Goal: Check status: Check status

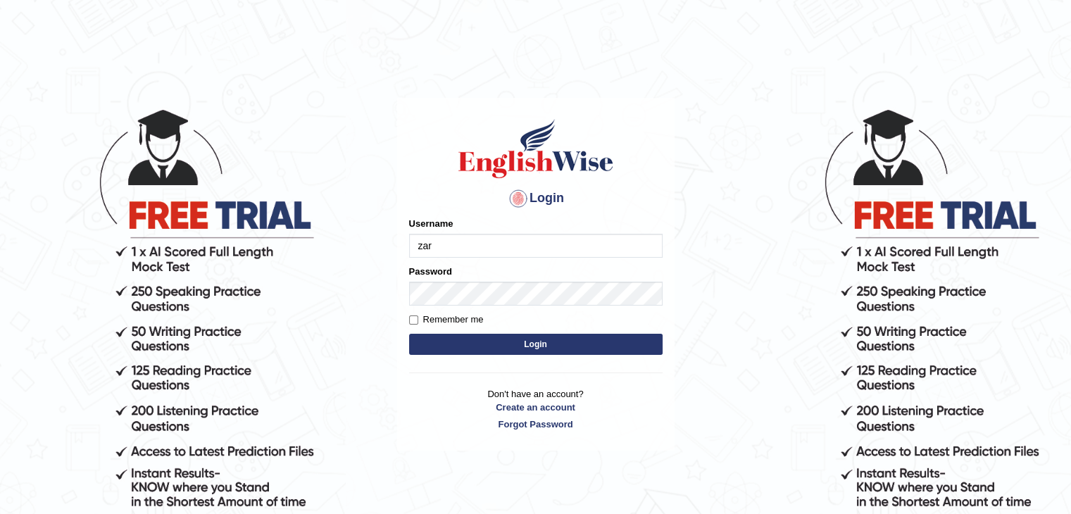
type input "zaryab_chandio"
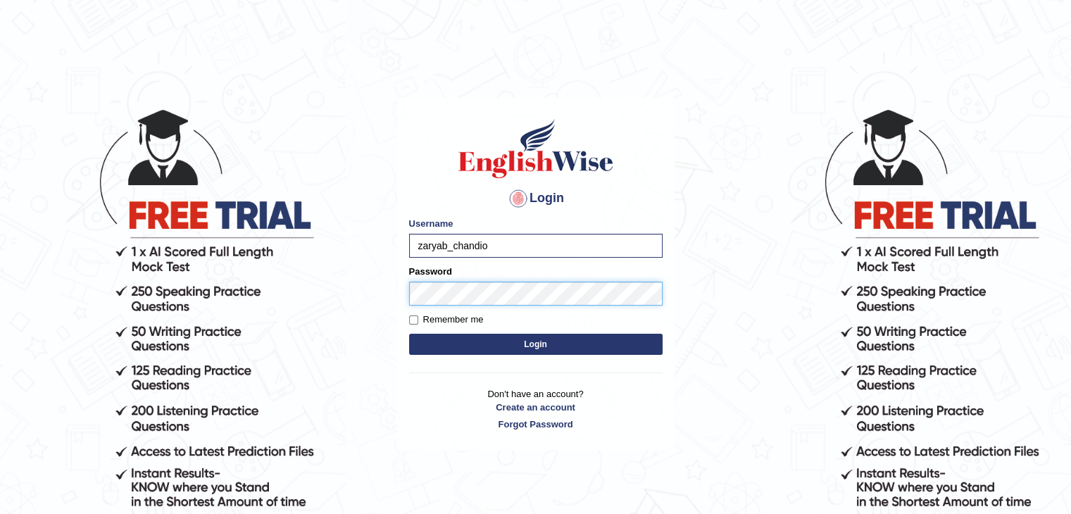
click at [409, 334] on button "Login" at bounding box center [535, 344] width 253 height 21
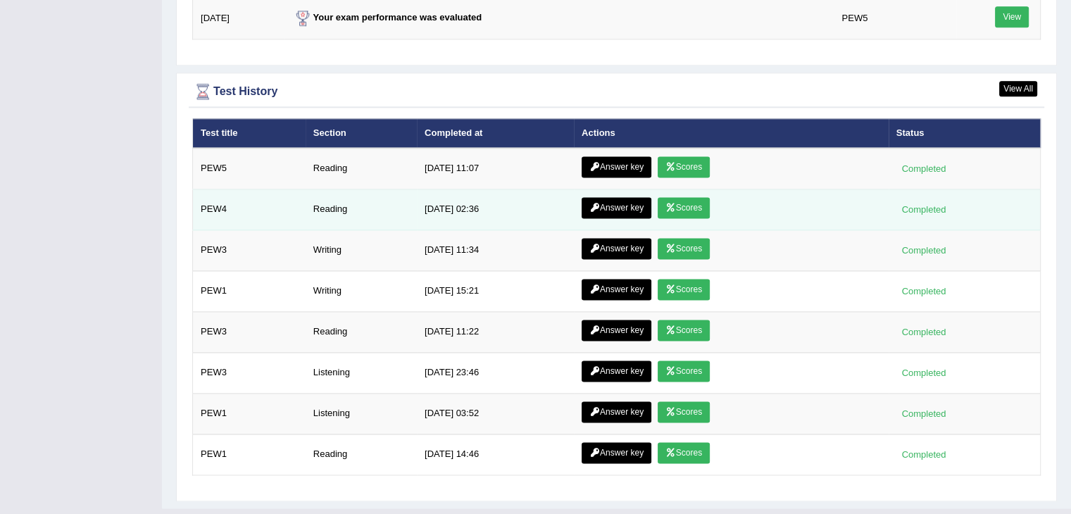
scroll to position [1927, 0]
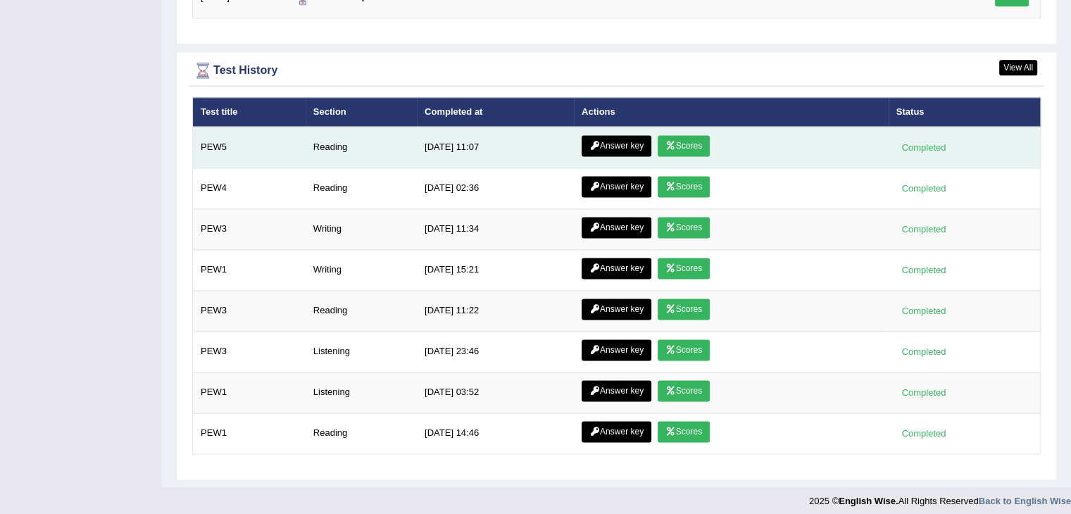
click at [670, 142] on icon at bounding box center [670, 146] width 11 height 8
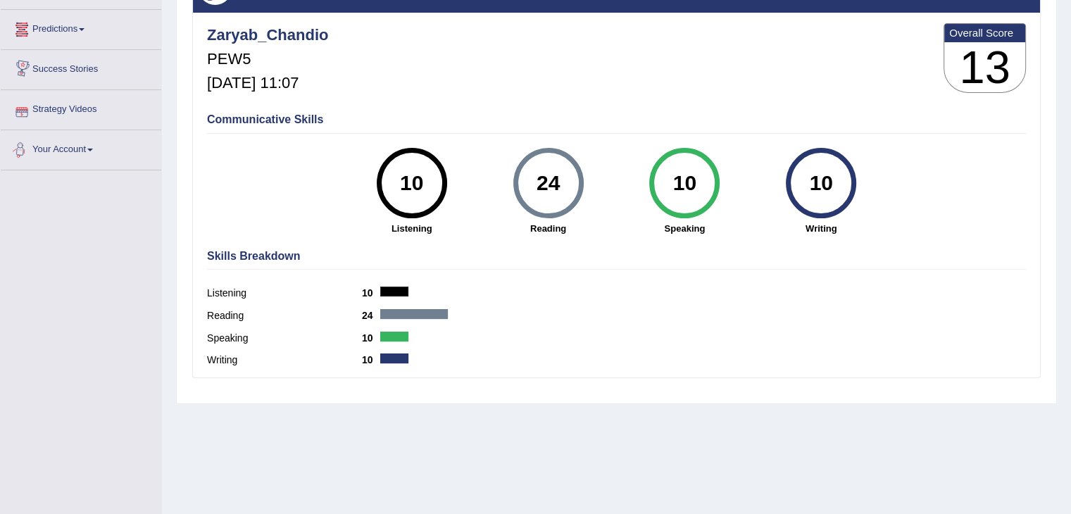
scroll to position [225, 0]
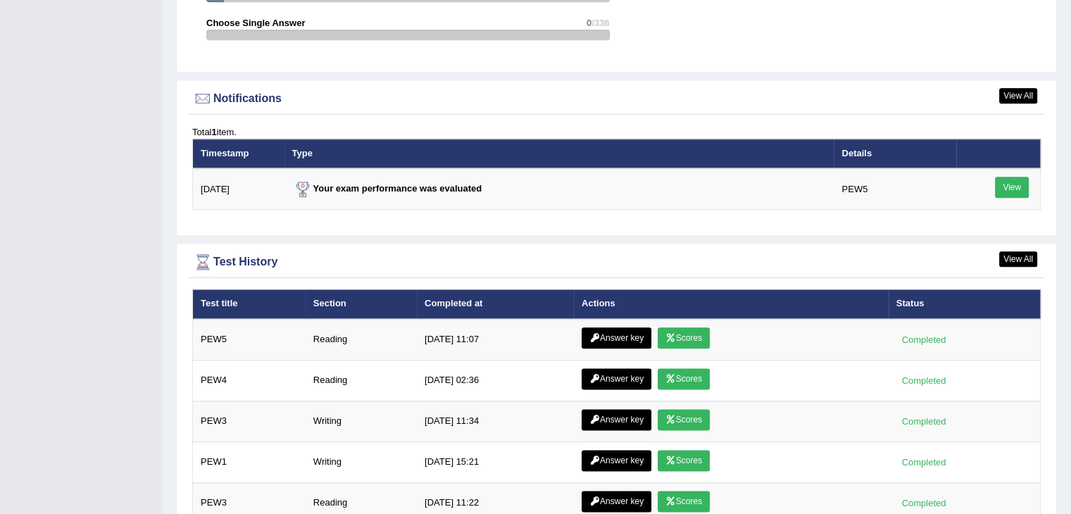
scroll to position [1646, 0]
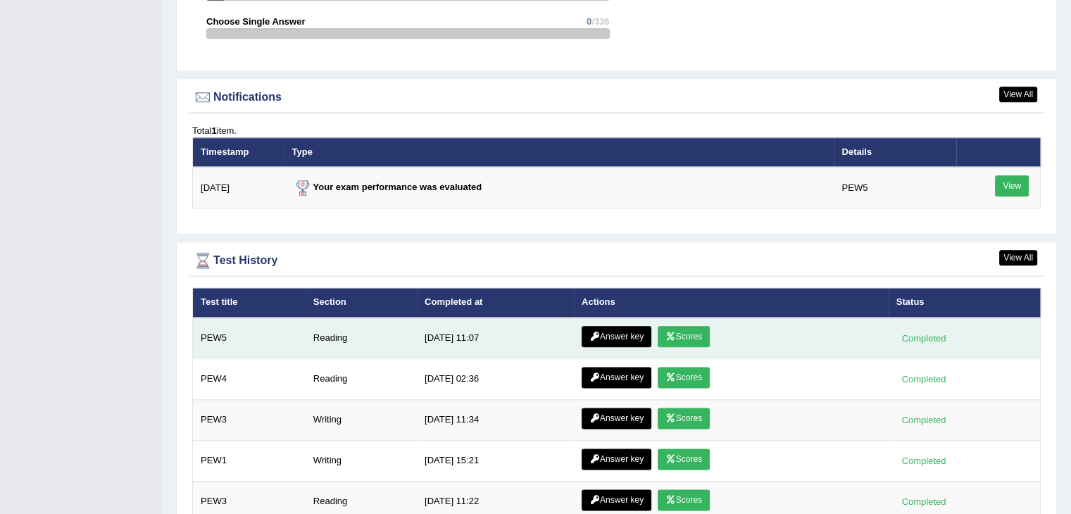
click at [620, 332] on link "Answer key" at bounding box center [617, 336] width 70 height 21
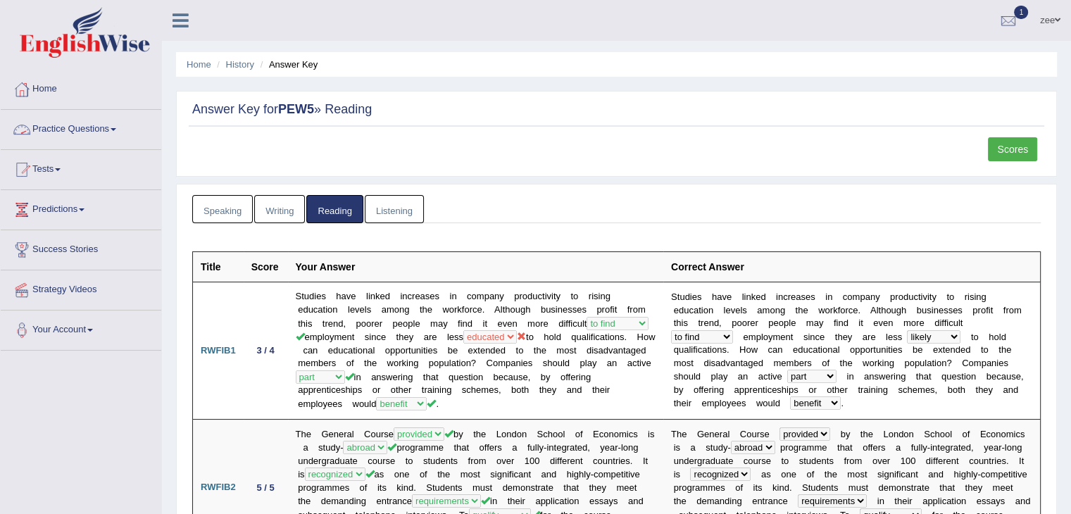
click at [67, 124] on link "Practice Questions" at bounding box center [81, 127] width 161 height 35
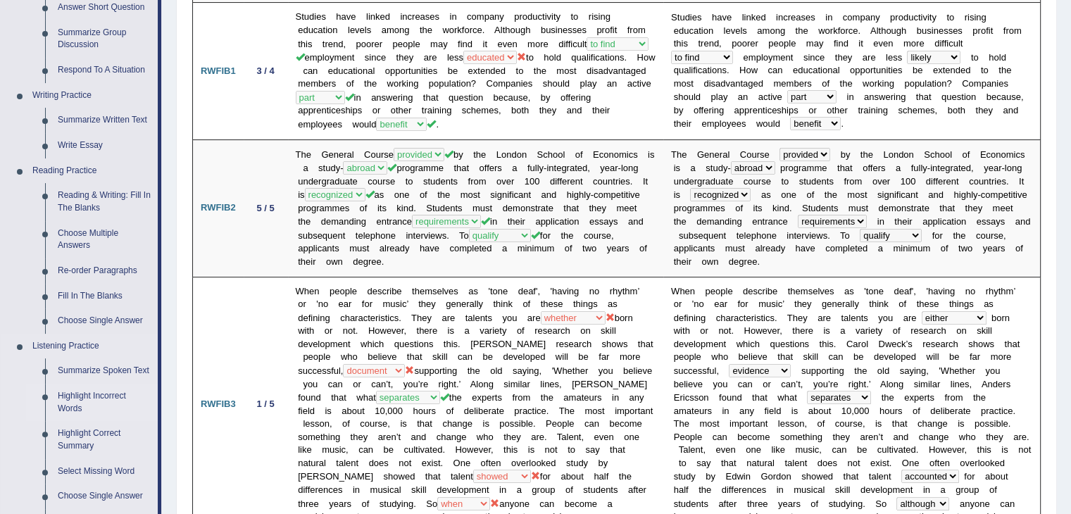
scroll to position [282, 0]
